Goal: Task Accomplishment & Management: Manage account settings

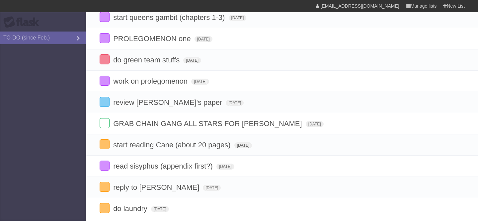
scroll to position [96, 0]
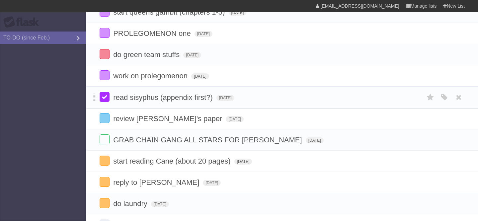
drag, startPoint x: 94, startPoint y: 167, endPoint x: 99, endPoint y: 99, distance: 67.9
click at [226, 122] on span "[DATE]" at bounding box center [235, 119] width 18 height 6
click at [183, 124] on form "review gael's paper [DATE] White Red Blue Green Purple Orange" at bounding box center [282, 118] width 365 height 11
click at [226, 121] on span "[DATE]" at bounding box center [235, 119] width 18 height 6
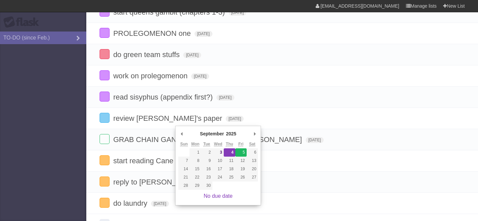
type span "[DATE]"
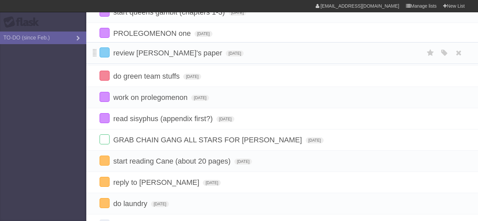
drag, startPoint x: 93, startPoint y: 121, endPoint x: 94, endPoint y: 53, distance: 68.4
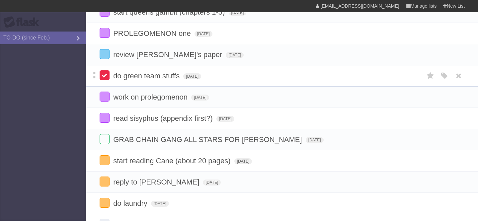
click at [106, 79] on label at bounding box center [105, 75] width 10 height 10
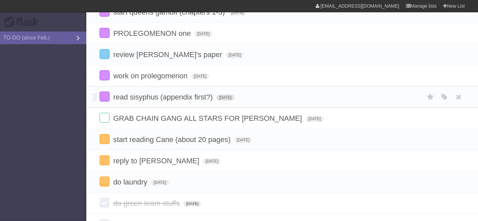
click at [221, 101] on span "[DATE]" at bounding box center [225, 98] width 18 height 6
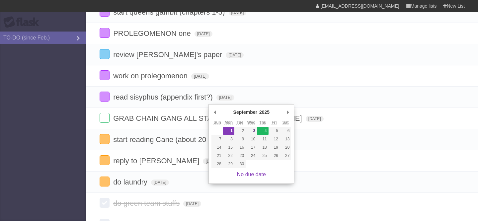
type span "[DATE]"
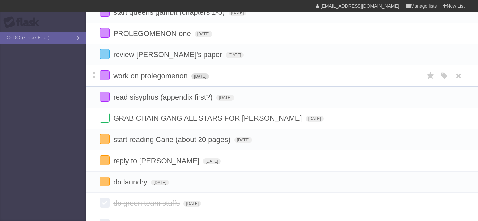
click at [209, 78] on span "[DATE]" at bounding box center [200, 76] width 18 height 6
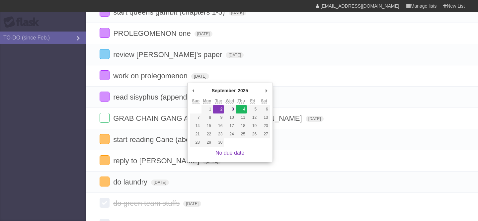
type span "[DATE]"
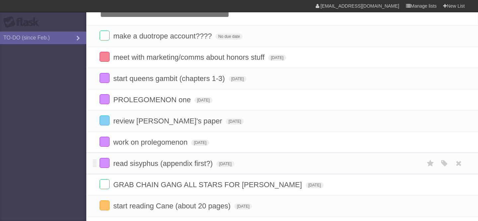
scroll to position [27, 0]
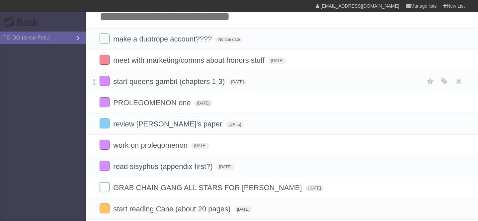
click at [91, 74] on li "start queens gambit (chapters 1-3) [DATE] White Red Blue Green Purple Orange" at bounding box center [282, 82] width 392 height 22
click at [171, 14] on input "Add another task" at bounding box center [282, 16] width 392 height 23
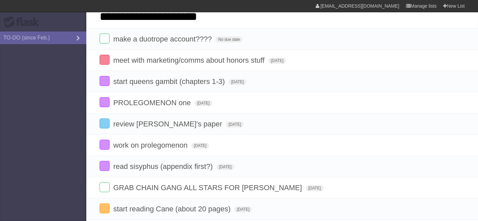
type input "**********"
click input "*********" at bounding box center [0, 0] width 0 height 0
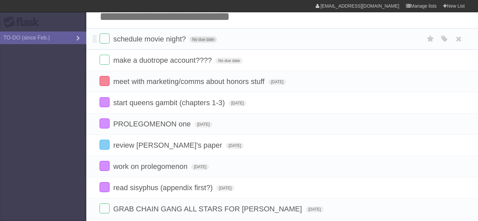
click at [199, 41] on span "No due date" at bounding box center [202, 40] width 27 height 6
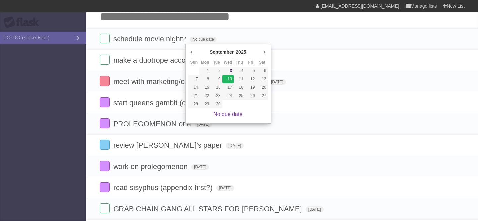
type span "[DATE]"
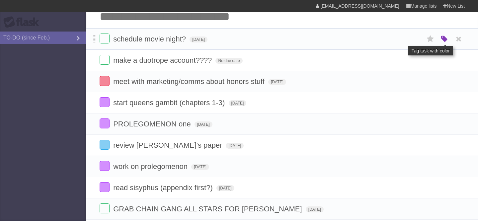
click at [446, 40] on icon "button" at bounding box center [444, 39] width 9 height 9
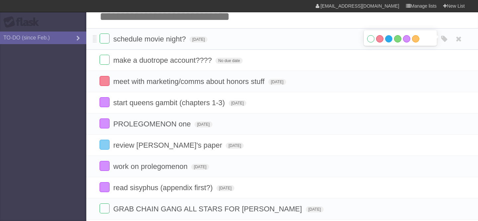
click at [388, 41] on label "Blue" at bounding box center [388, 38] width 7 height 7
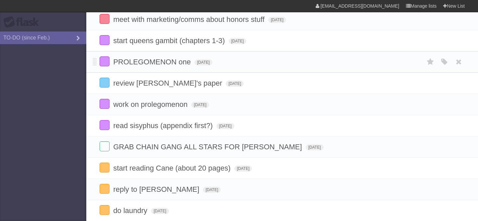
scroll to position [87, 0]
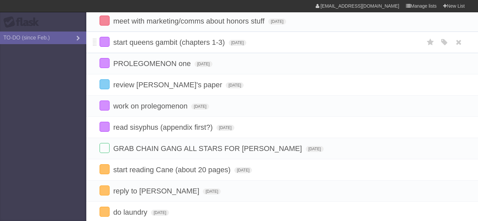
click at [242, 48] on form "start queens gambit (chapters 1-3) [DATE] White Red Blue Green Purple Orange" at bounding box center [282, 42] width 365 height 11
click at [242, 46] on span "[DATE]" at bounding box center [238, 43] width 18 height 6
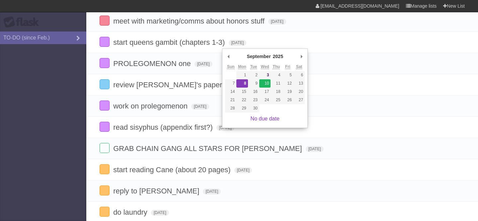
type span "[DATE]"
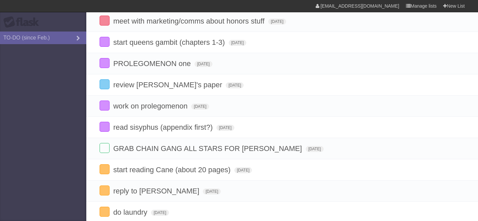
click at [265, 86] on form "review gael's paper [DATE] White Red Blue Green Purple Orange" at bounding box center [282, 84] width 365 height 11
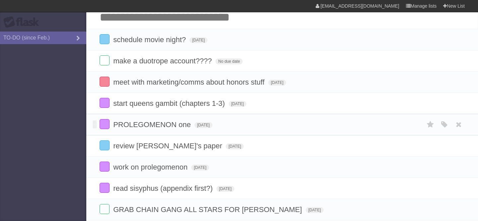
scroll to position [24, 0]
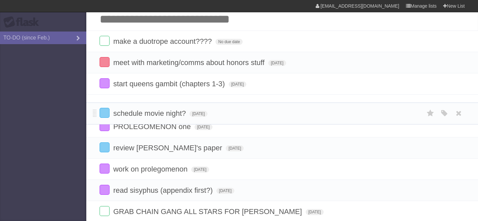
drag, startPoint x: 93, startPoint y: 41, endPoint x: 97, endPoint y: 111, distance: 70.1
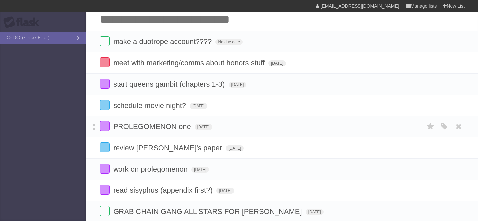
click at [264, 123] on li "PROLEGOMENON one [DATE] White Red Blue Green Purple Orange" at bounding box center [282, 127] width 392 height 22
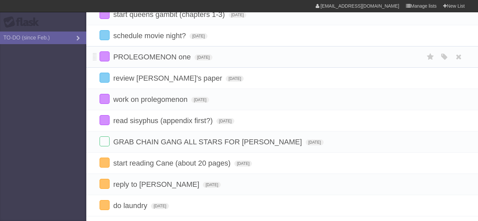
scroll to position [94, 0]
